Goal: Complete application form: Complete application form

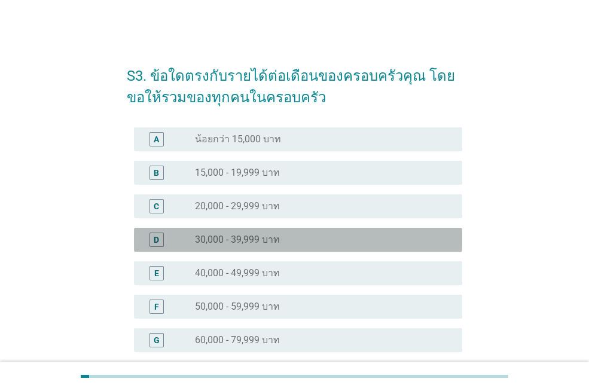
click at [234, 238] on label "30,000 - 39,999 บาท" at bounding box center [237, 240] width 85 height 12
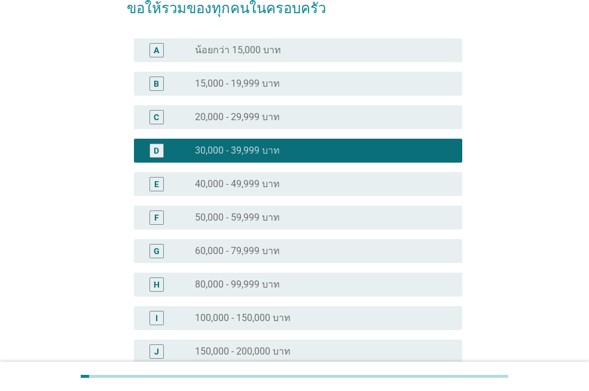
scroll to position [249, 0]
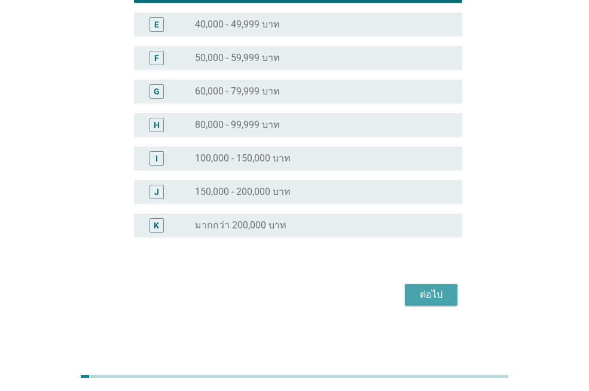
click at [428, 301] on div "ต่อไป" at bounding box center [431, 295] width 33 height 14
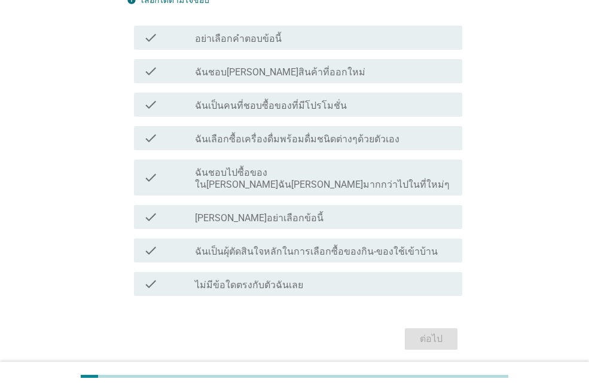
scroll to position [120, 0]
click at [266, 279] on label "ไม่มีข้อใดตรงกับตัวฉันเลย" at bounding box center [249, 285] width 108 height 12
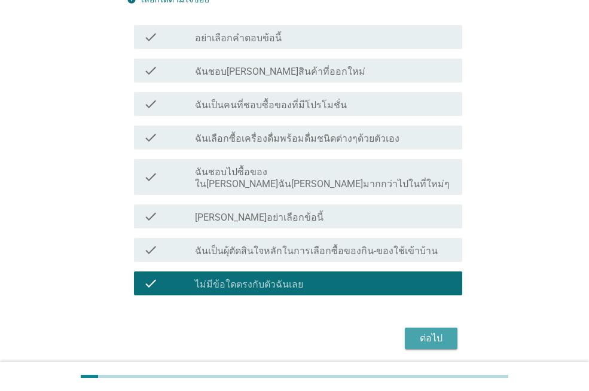
click at [419, 331] on div "ต่อไป" at bounding box center [431, 338] width 33 height 14
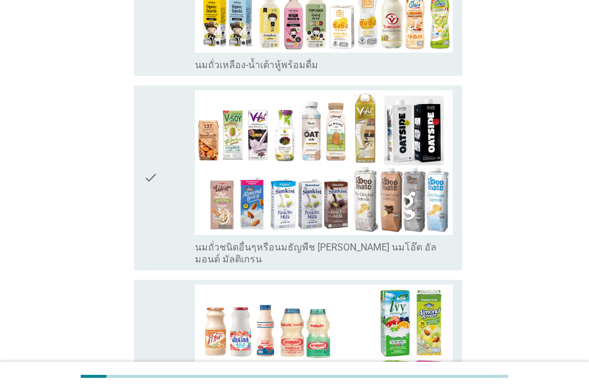
scroll to position [538, 0]
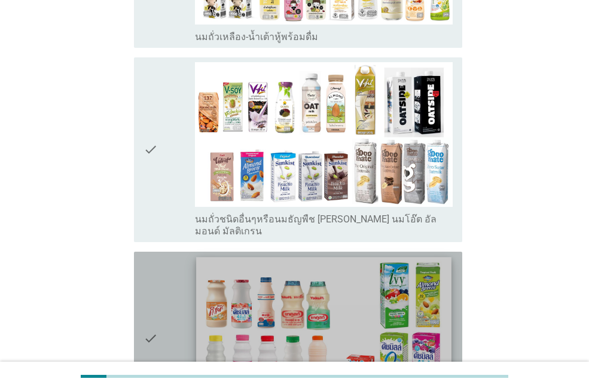
click at [293, 309] on img at bounding box center [323, 329] width 255 height 144
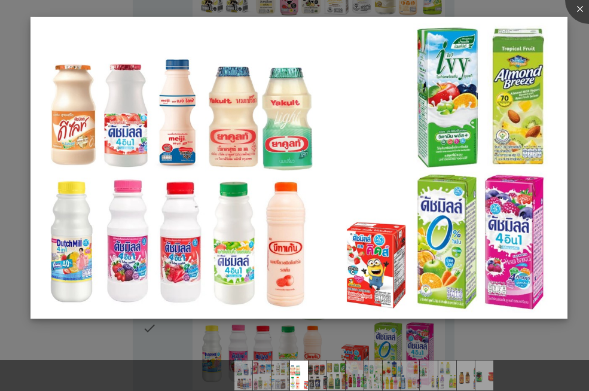
click at [282, 221] on img at bounding box center [299, 168] width 537 height 302
click at [0, 0] on li at bounding box center [0, 0] width 0 height 0
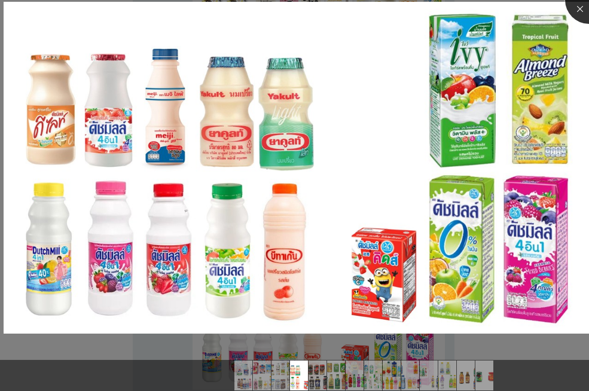
click at [581, 5] on div at bounding box center [589, 0] width 48 height 48
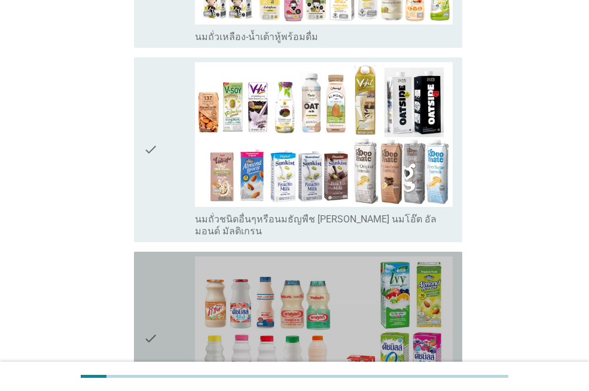
click at [153, 303] on icon "check" at bounding box center [151, 338] width 14 height 163
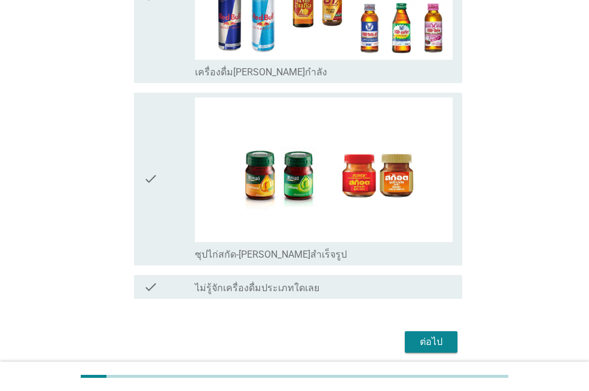
scroll to position [2537, 0]
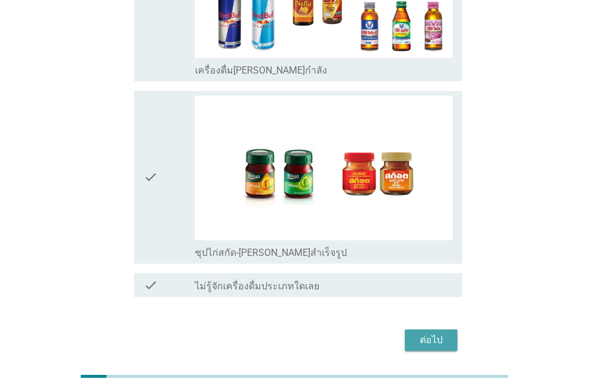
click at [443, 333] on div "ต่อไป" at bounding box center [431, 340] width 33 height 14
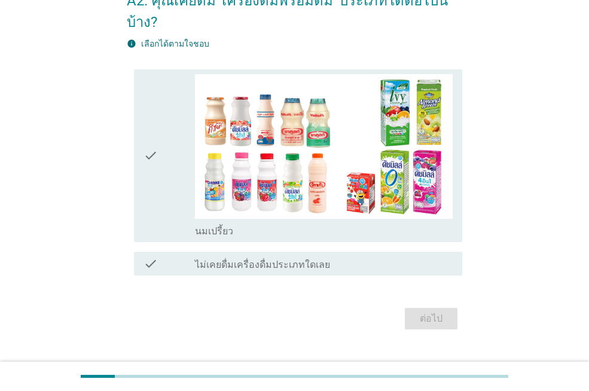
scroll to position [78, 0]
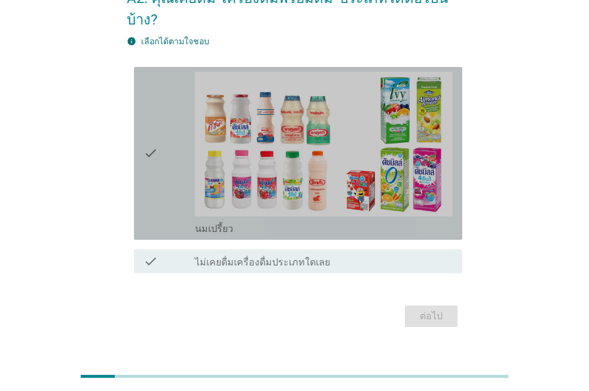
click at [153, 133] on icon "check" at bounding box center [151, 153] width 14 height 163
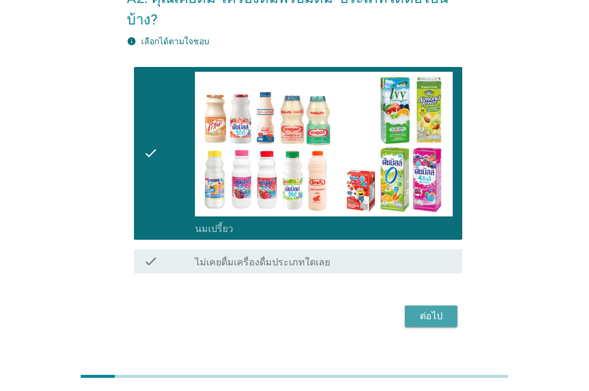
click at [426, 309] on div "ต่อไป" at bounding box center [431, 316] width 33 height 14
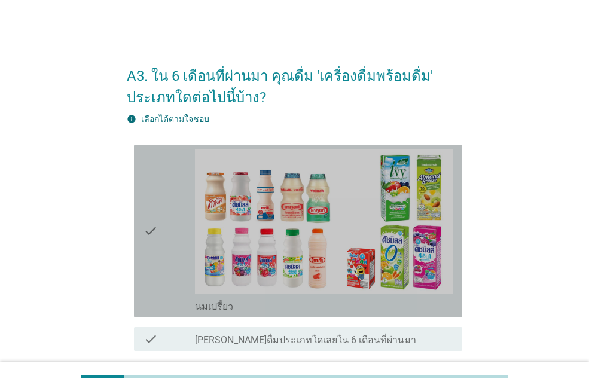
click at [148, 228] on icon "check" at bounding box center [151, 231] width 14 height 163
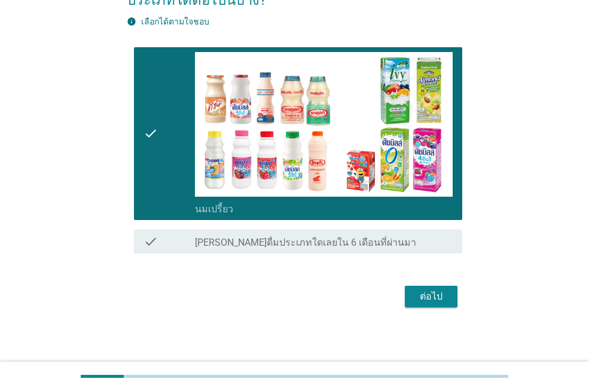
scroll to position [99, 0]
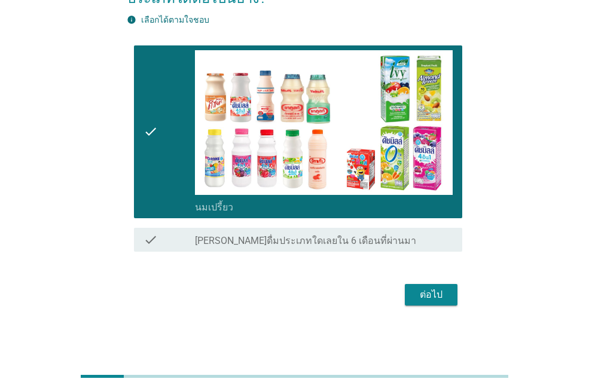
click at [441, 291] on div "ต่อไป" at bounding box center [431, 295] width 33 height 14
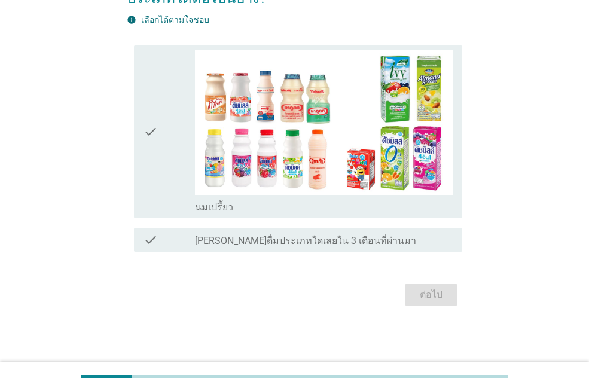
scroll to position [0, 0]
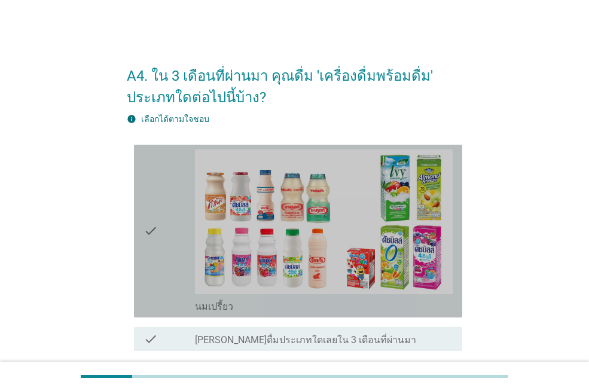
click at [153, 233] on icon "check" at bounding box center [151, 231] width 14 height 163
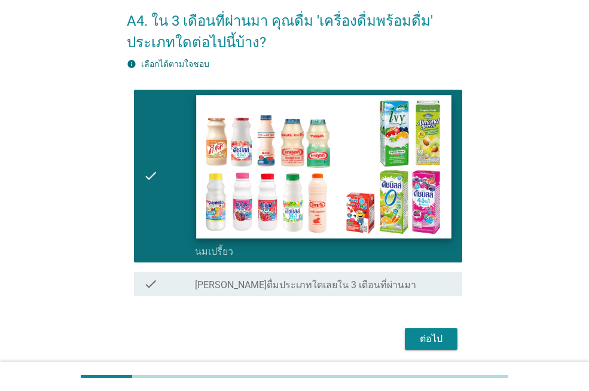
scroll to position [99, 0]
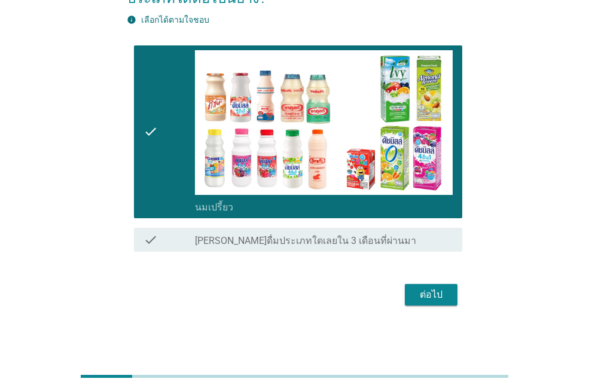
click at [423, 293] on div "ต่อไป" at bounding box center [431, 295] width 33 height 14
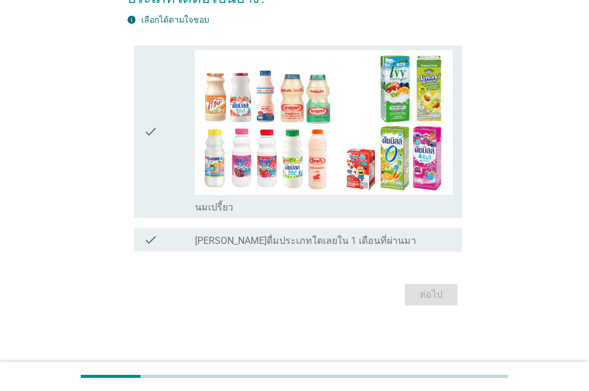
scroll to position [0, 0]
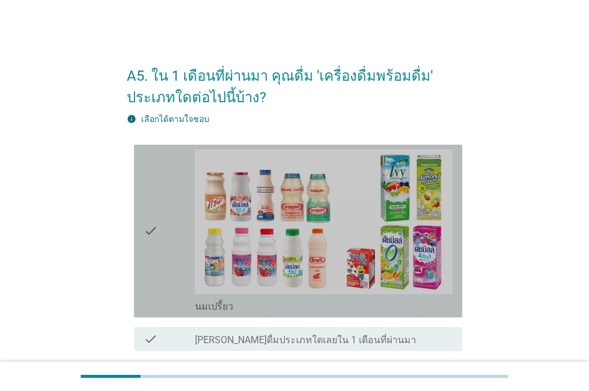
click at [160, 226] on div "check" at bounding box center [169, 231] width 51 height 163
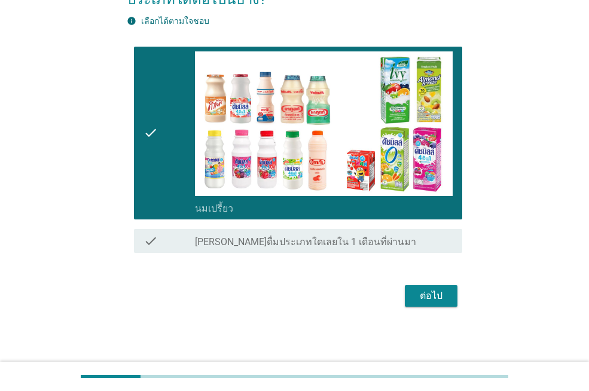
scroll to position [99, 0]
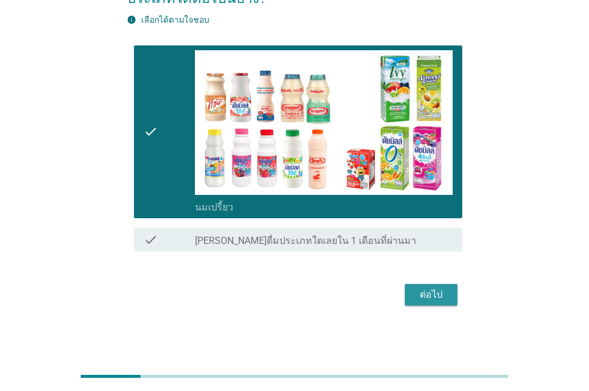
click at [431, 295] on div "ต่อไป" at bounding box center [431, 295] width 33 height 14
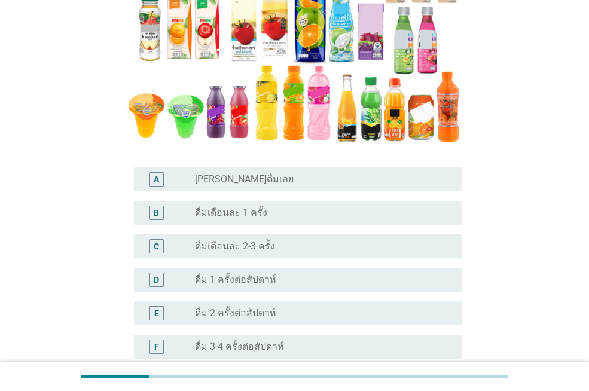
scroll to position [299, 0]
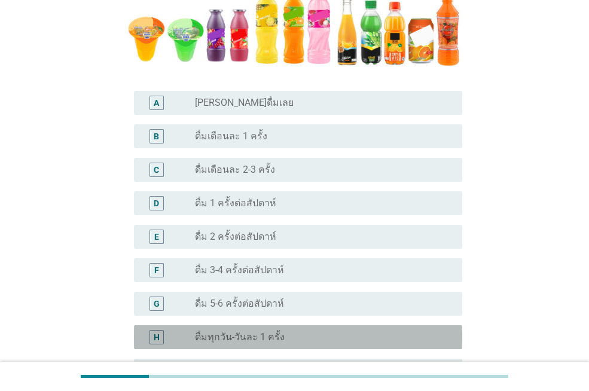
click at [217, 334] on label "ดื่มทุกวัน-วันละ 1 ครั้ง" at bounding box center [240, 337] width 90 height 12
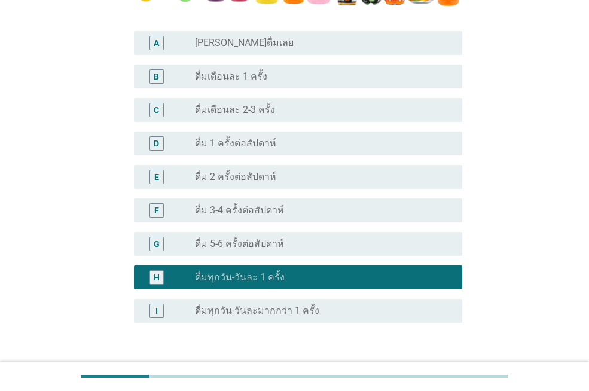
scroll to position [444, 0]
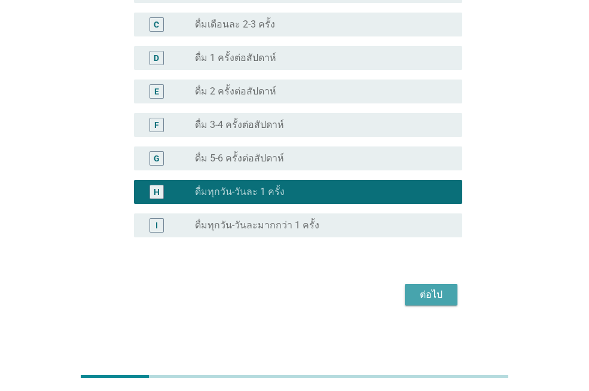
click at [428, 298] on div "ต่อไป" at bounding box center [431, 295] width 33 height 14
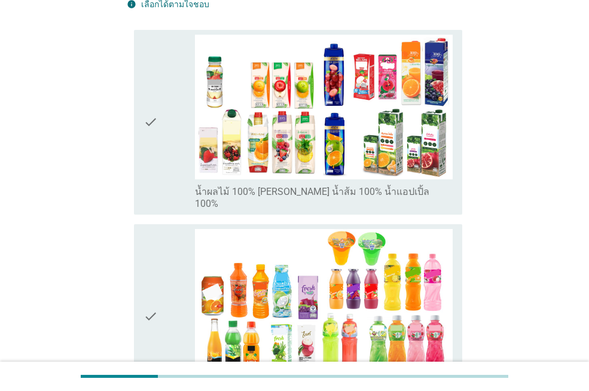
scroll to position [120, 0]
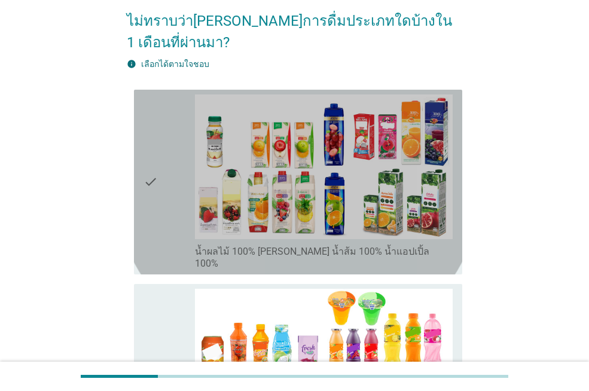
click at [148, 157] on icon "check" at bounding box center [151, 182] width 14 height 175
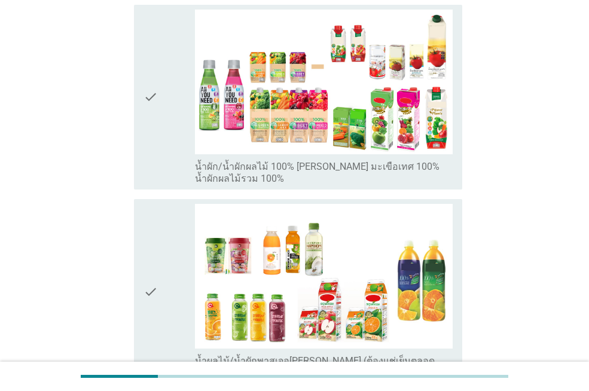
scroll to position [748, 0]
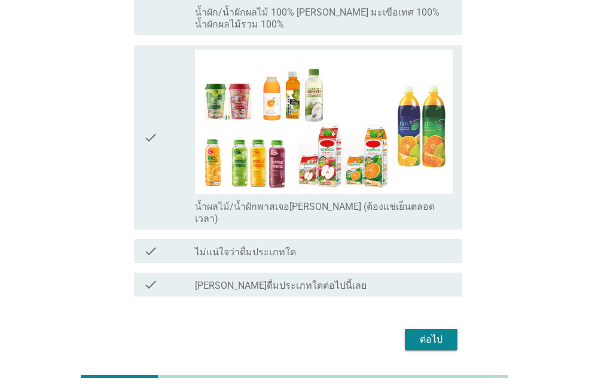
click at [418, 333] on div "ต่อไป" at bounding box center [431, 340] width 33 height 14
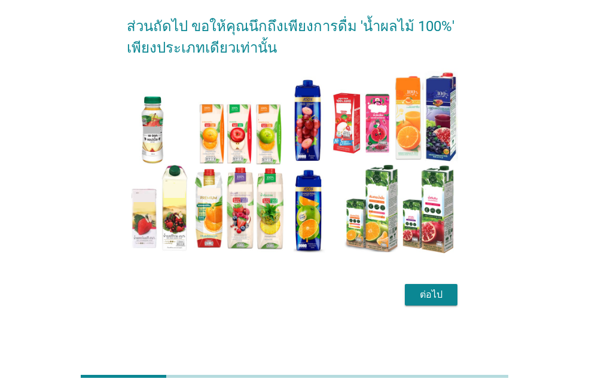
scroll to position [0, 0]
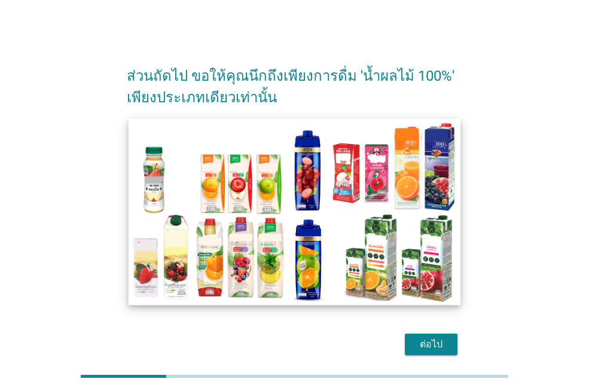
click at [210, 229] on img at bounding box center [295, 211] width 332 height 187
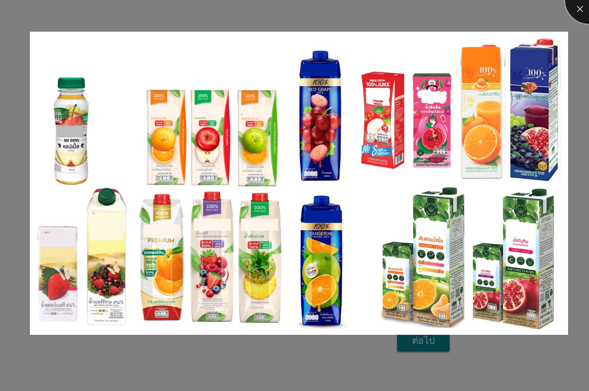
click at [582, 8] on div at bounding box center [589, 0] width 48 height 48
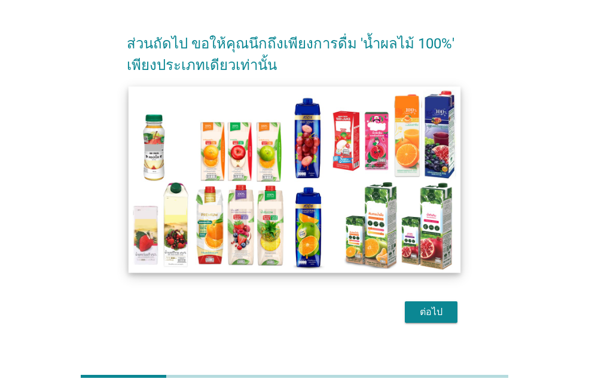
scroll to position [50, 0]
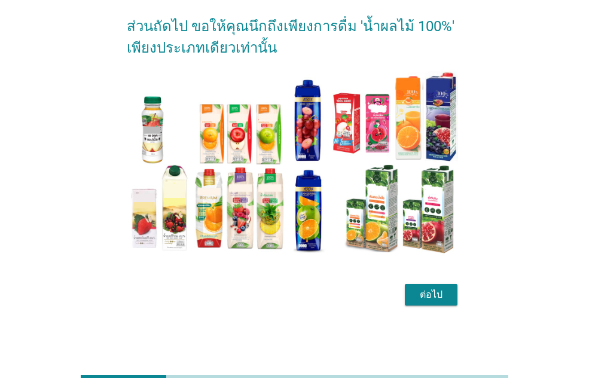
click at [424, 297] on div "ต่อไป" at bounding box center [431, 295] width 33 height 14
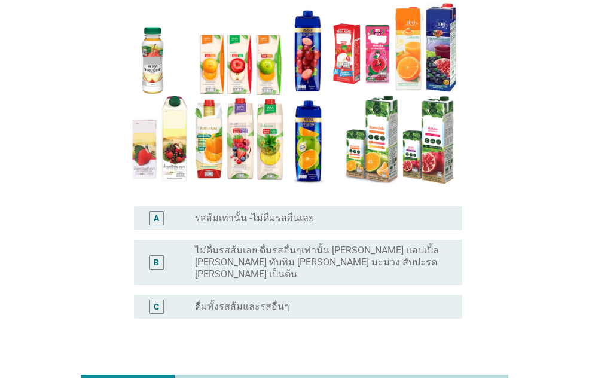
scroll to position [120, 0]
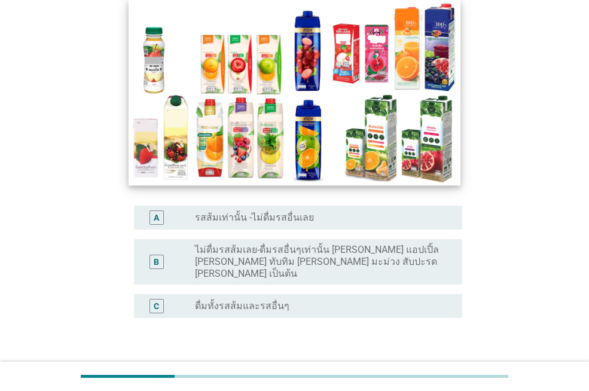
click at [194, 141] on img at bounding box center [295, 92] width 332 height 187
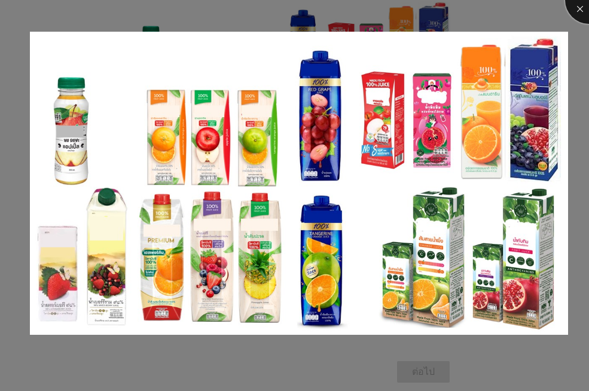
click at [578, 5] on div at bounding box center [589, 0] width 48 height 48
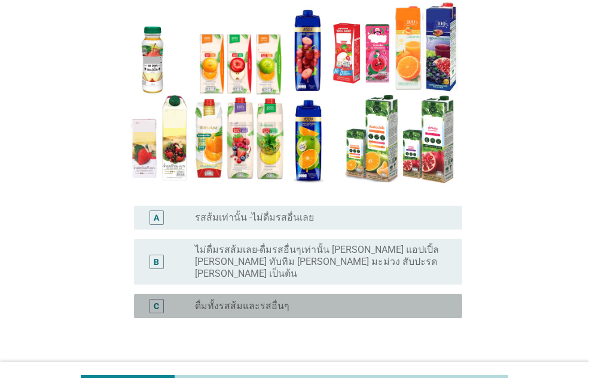
click at [223, 300] on label "ดื่มทั้งรสส้มและรสอื่นๆ" at bounding box center [242, 306] width 95 height 12
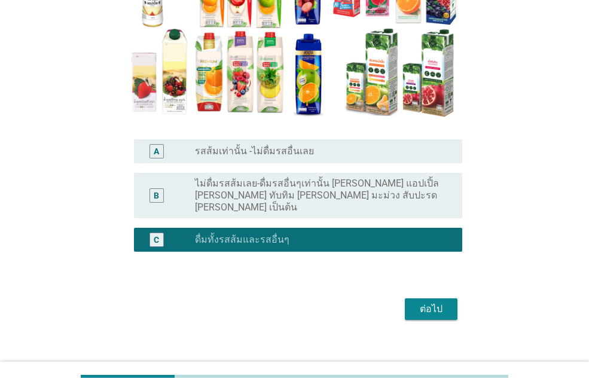
scroll to position [188, 0]
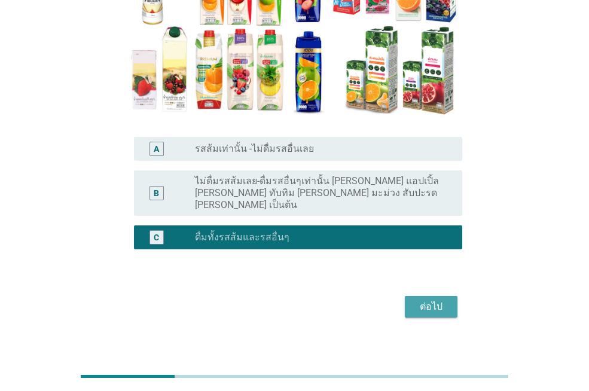
click at [427, 300] on div "ต่อไป" at bounding box center [431, 307] width 33 height 14
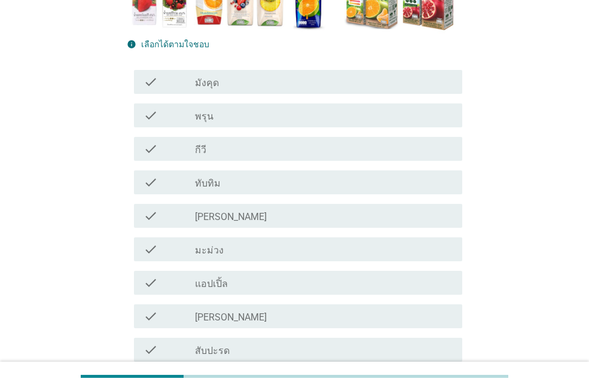
scroll to position [299, 0]
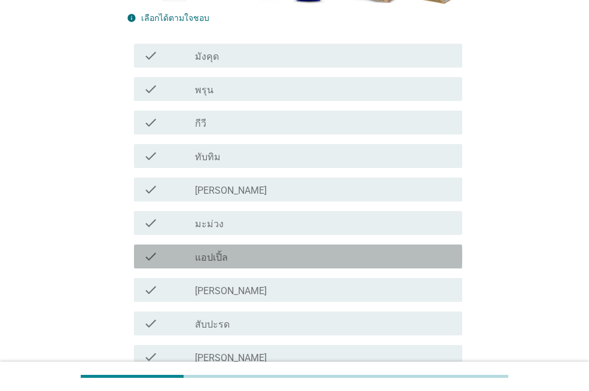
click at [222, 255] on label "แอปเปิ้ล" at bounding box center [211, 258] width 33 height 12
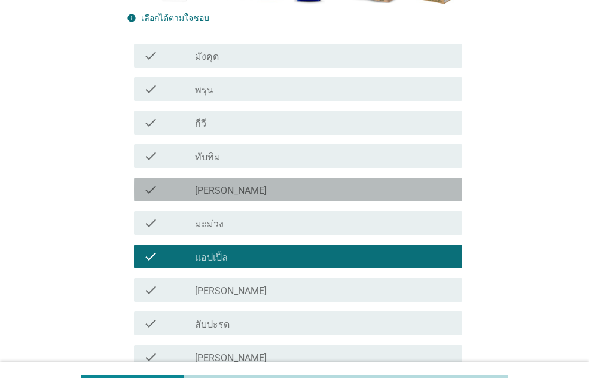
click at [206, 192] on label "[PERSON_NAME]" at bounding box center [231, 191] width 72 height 12
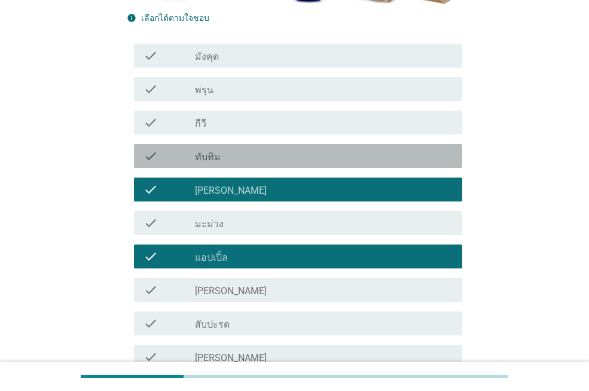
click at [209, 156] on label "ทับทิม" at bounding box center [208, 157] width 26 height 12
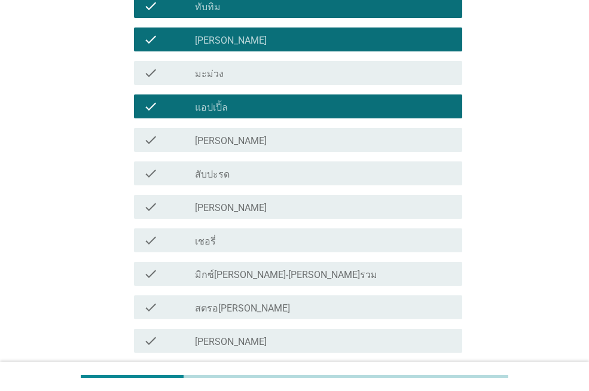
scroll to position [479, 0]
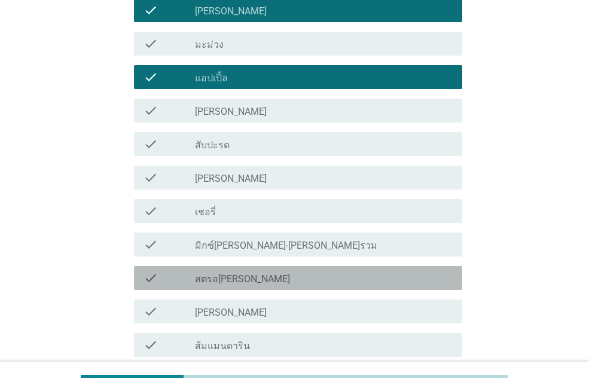
click at [233, 278] on label "สตรอ[PERSON_NAME]" at bounding box center [242, 279] width 95 height 12
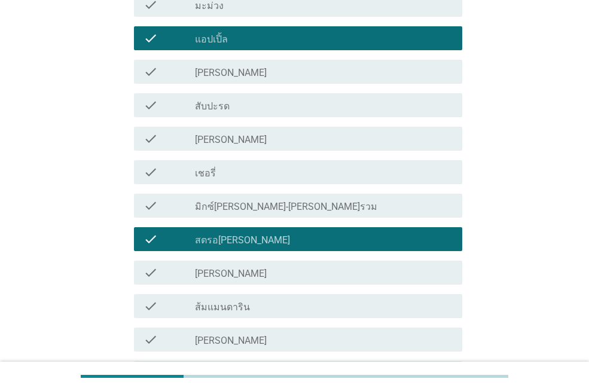
scroll to position [538, 0]
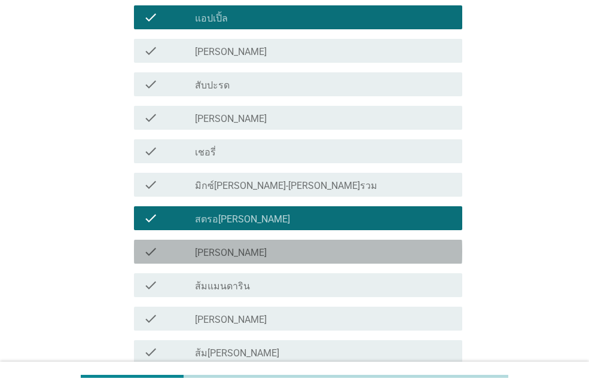
click at [218, 246] on div "check_box_outline_blank [PERSON_NAME]" at bounding box center [324, 252] width 258 height 14
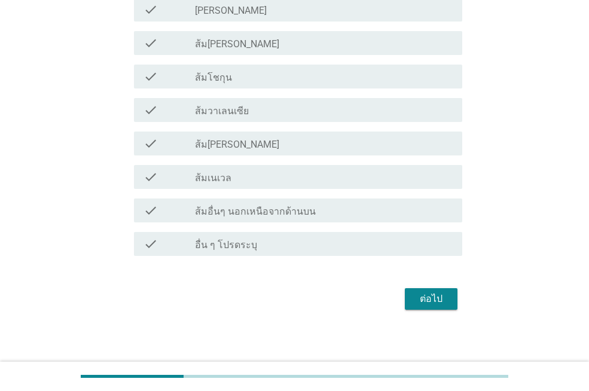
scroll to position [852, 0]
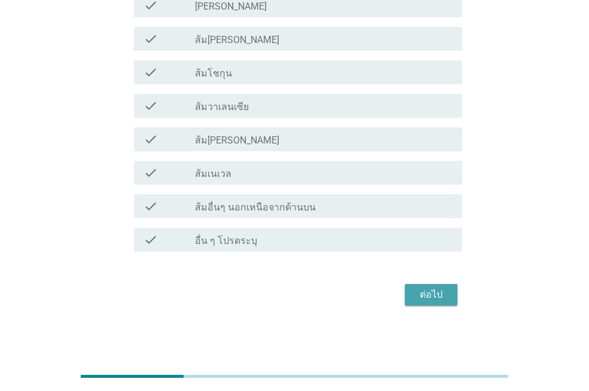
click at [435, 295] on div "ต่อไป" at bounding box center [431, 295] width 33 height 14
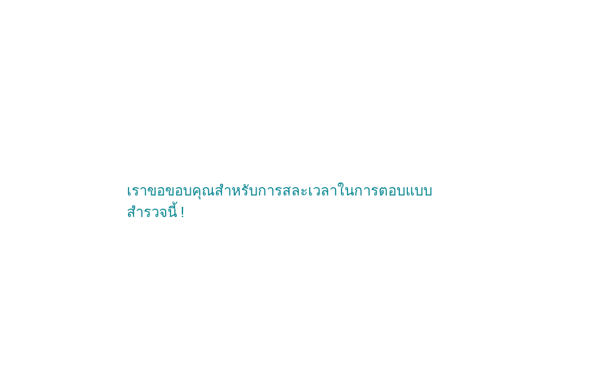
scroll to position [0, 0]
